Goal: Check status: Check status

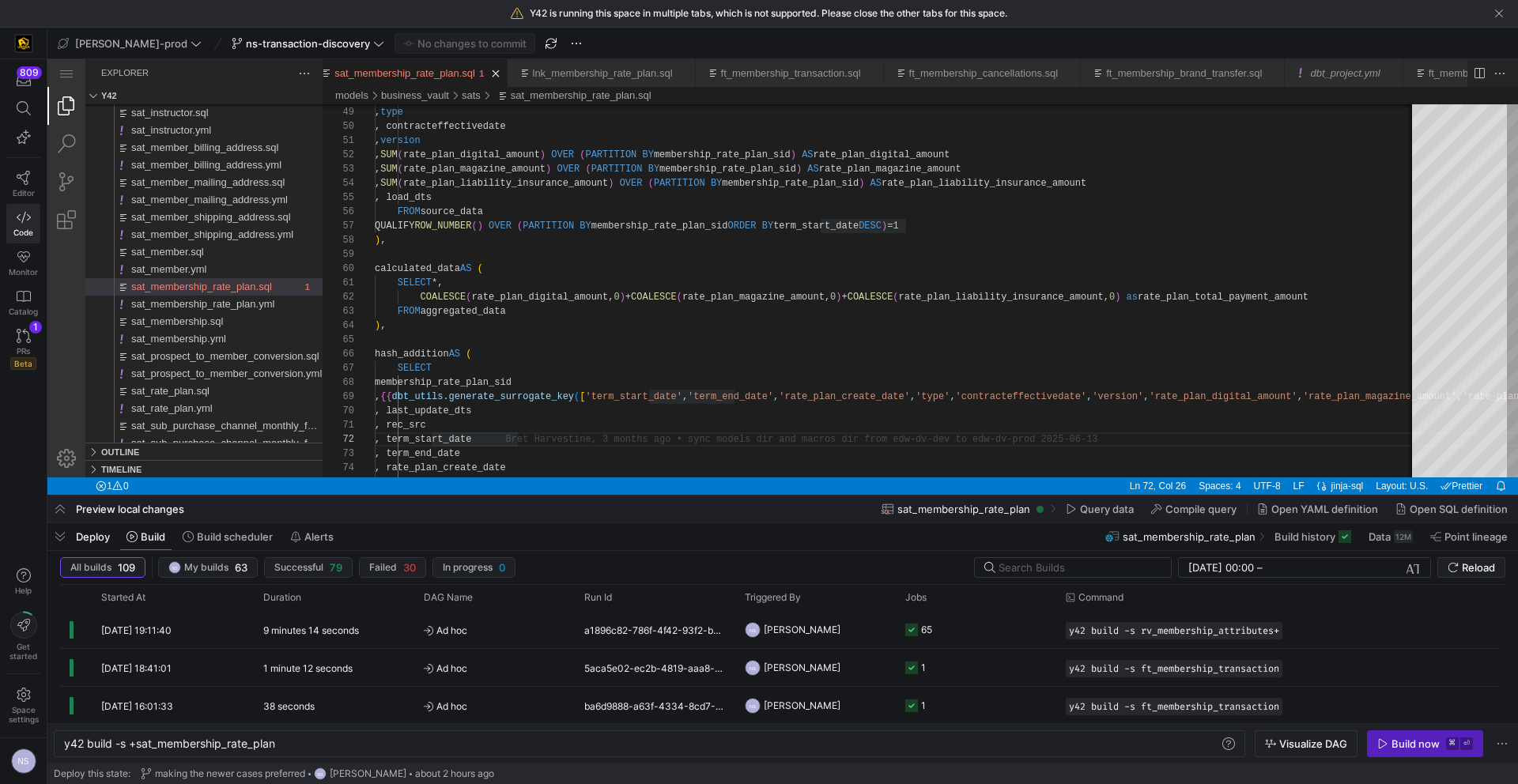
scroll to position [14, 143]
click at [968, 638] on y42-job-status-cell-renderer "65" at bounding box center [975, 629] width 142 height 35
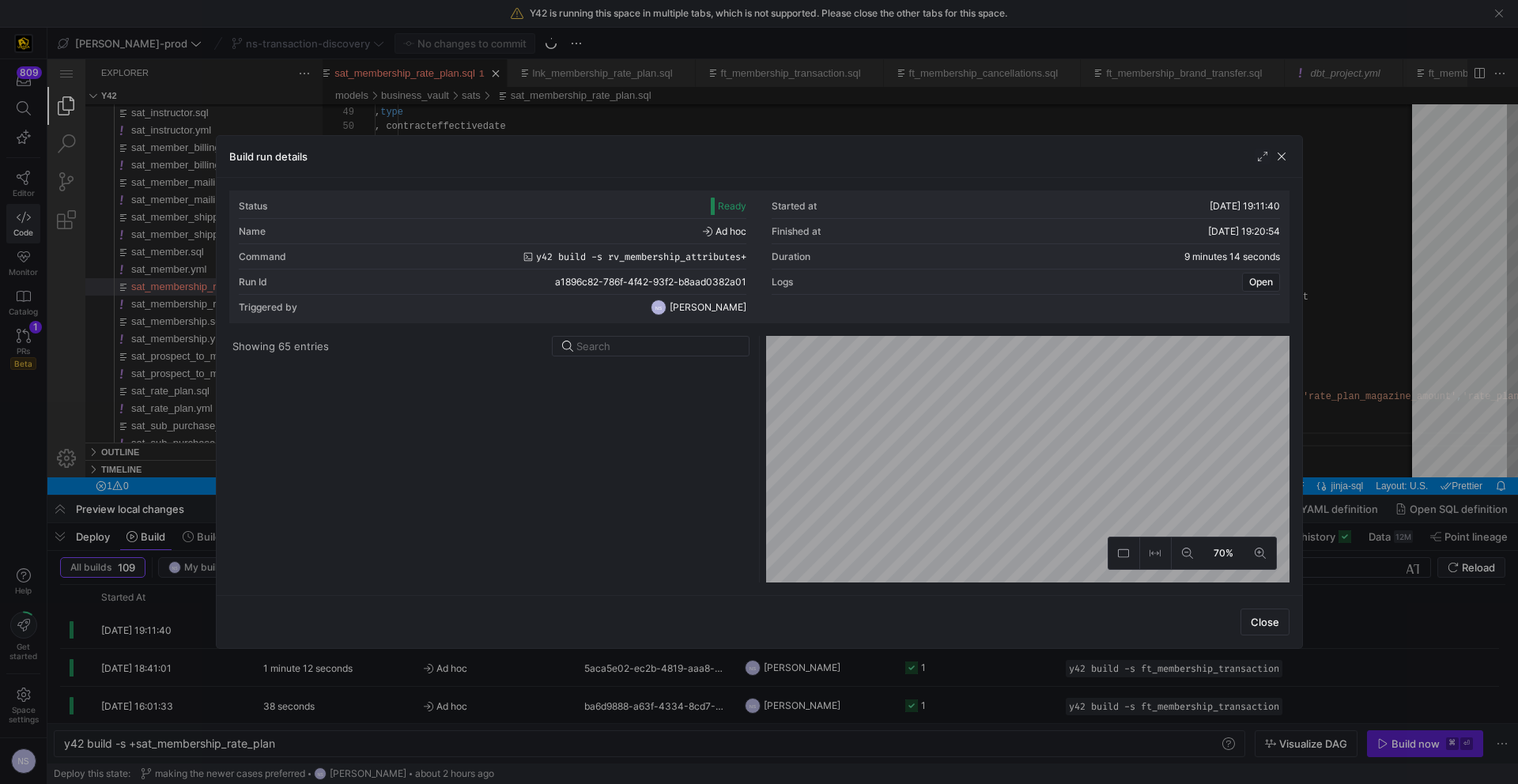
click at [582, 365] on div at bounding box center [491, 473] width 517 height 220
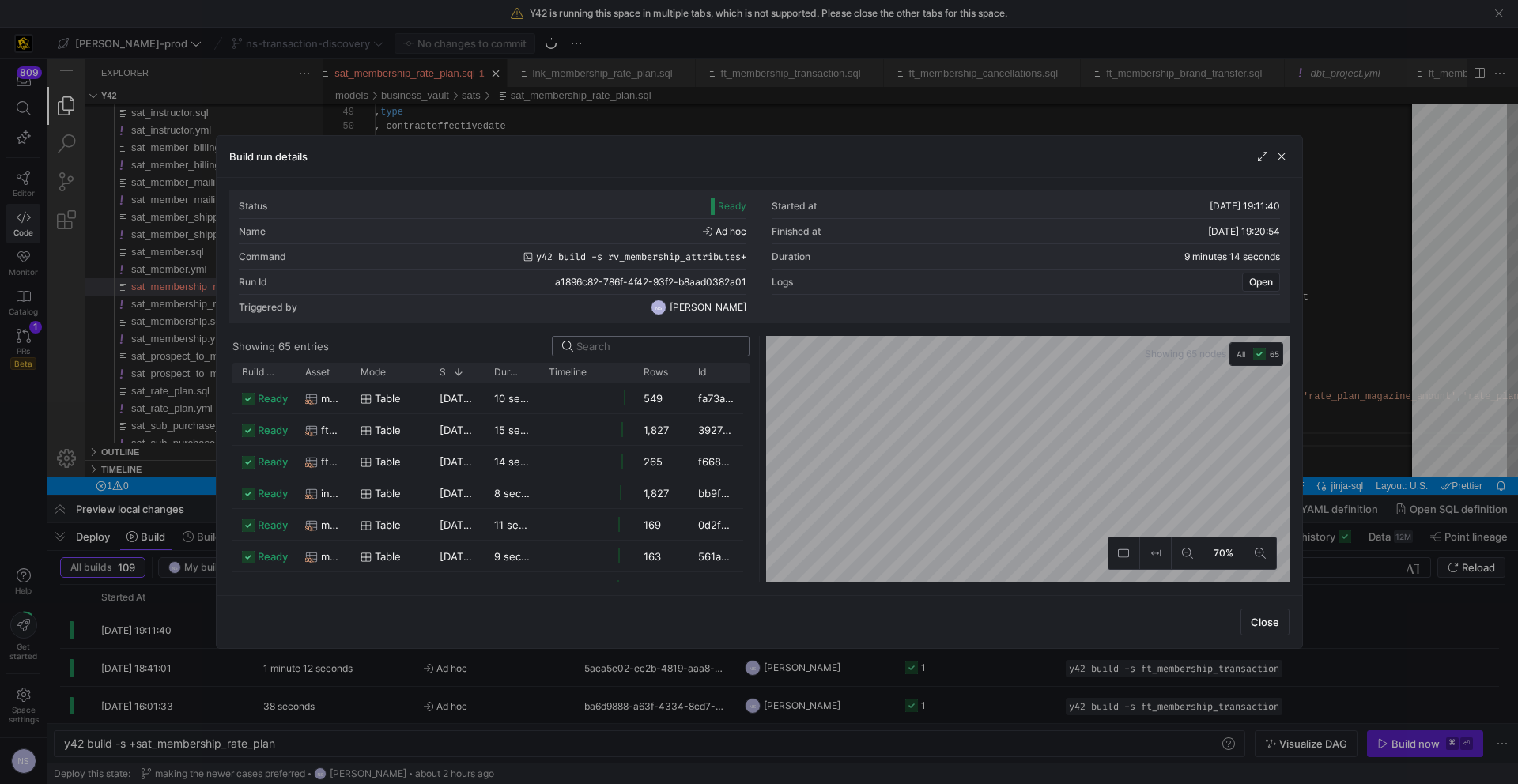
click at [612, 344] on input at bounding box center [657, 346] width 163 height 13
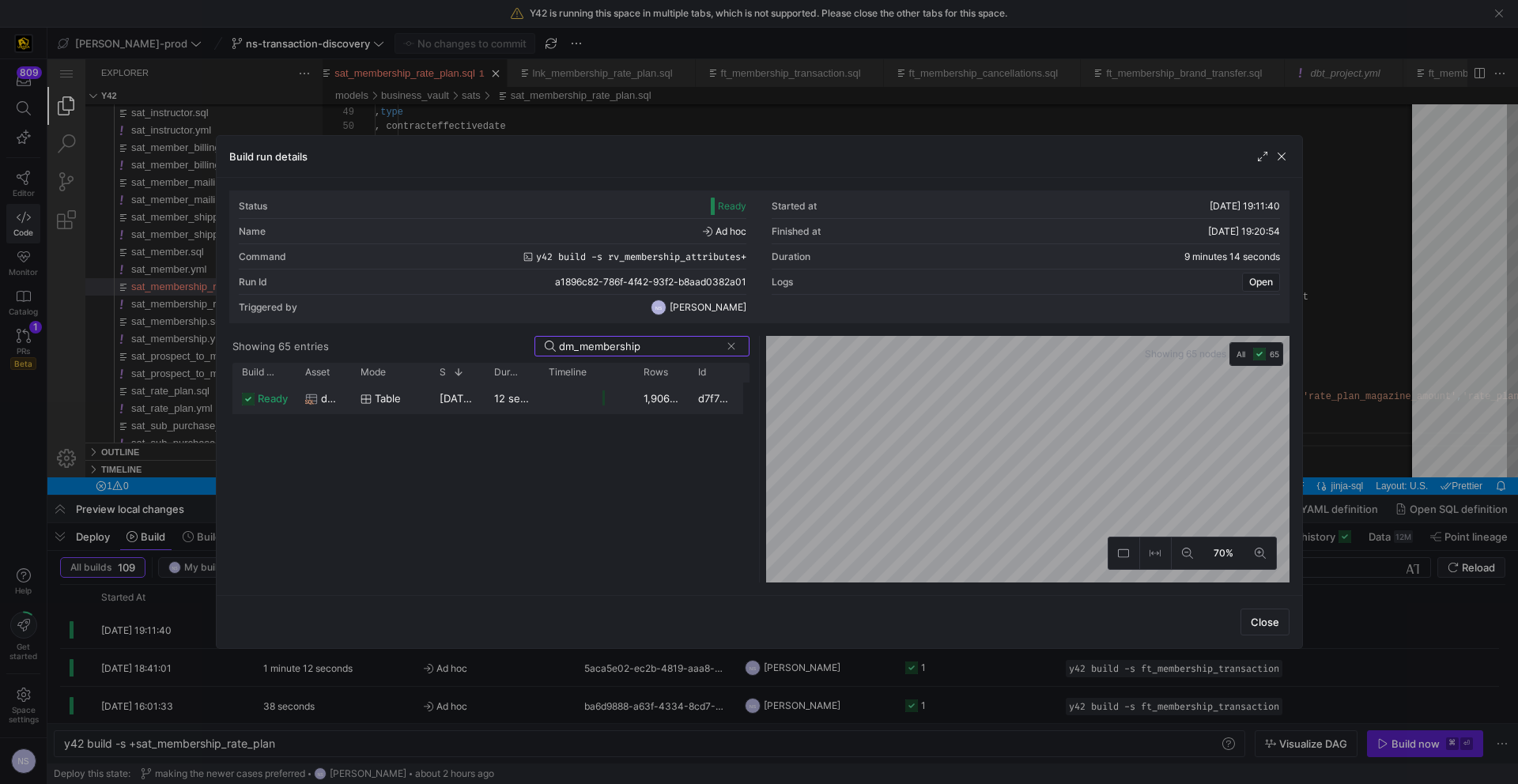
type input "dm_membership"
click at [595, 394] on y42-job-duration-timeline-cell-renderer at bounding box center [587, 397] width 76 height 29
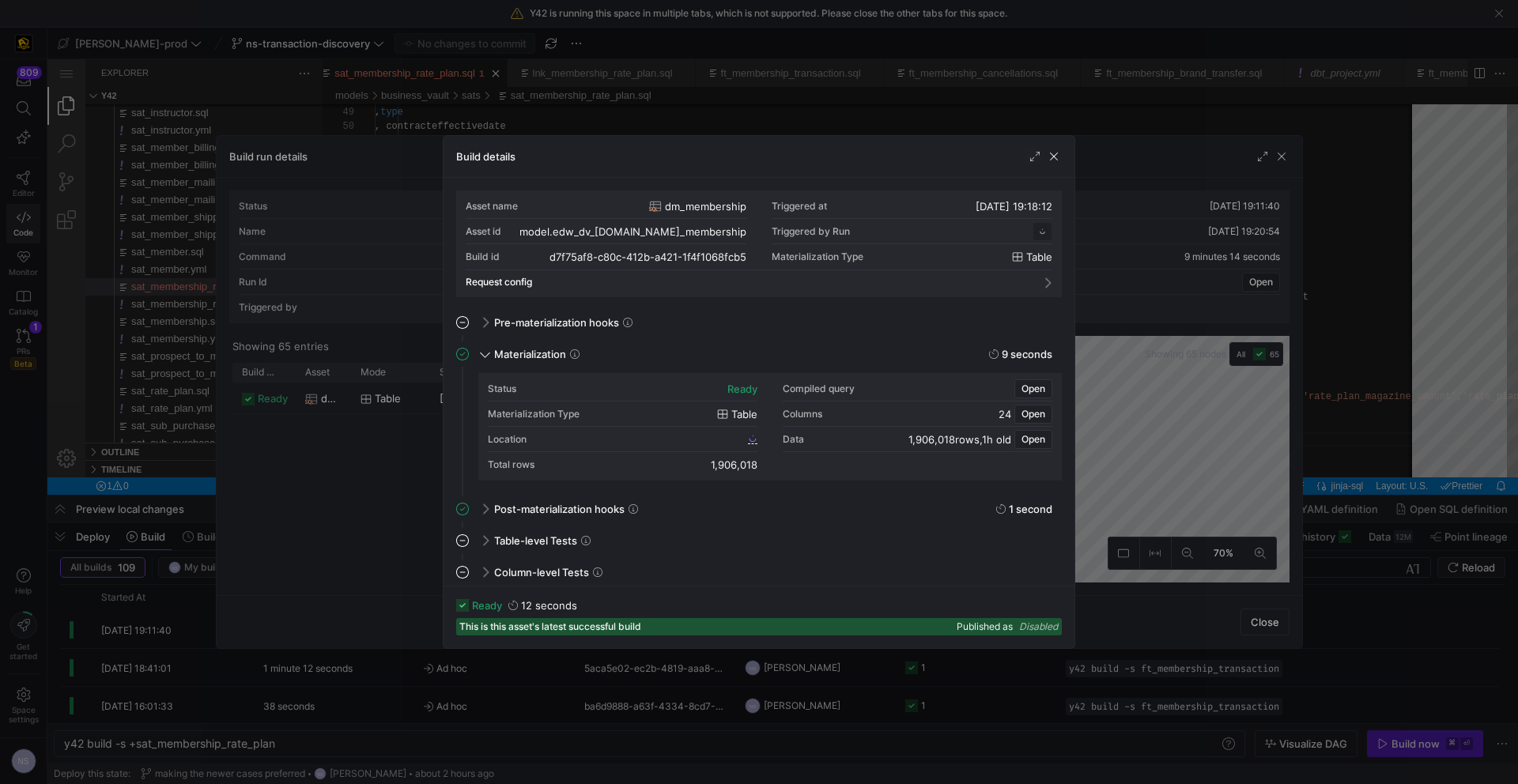
scroll to position [142, 0]
click at [749, 439] on icon at bounding box center [754, 439] width 9 height 9
